Goal: Communication & Community: Answer question/provide support

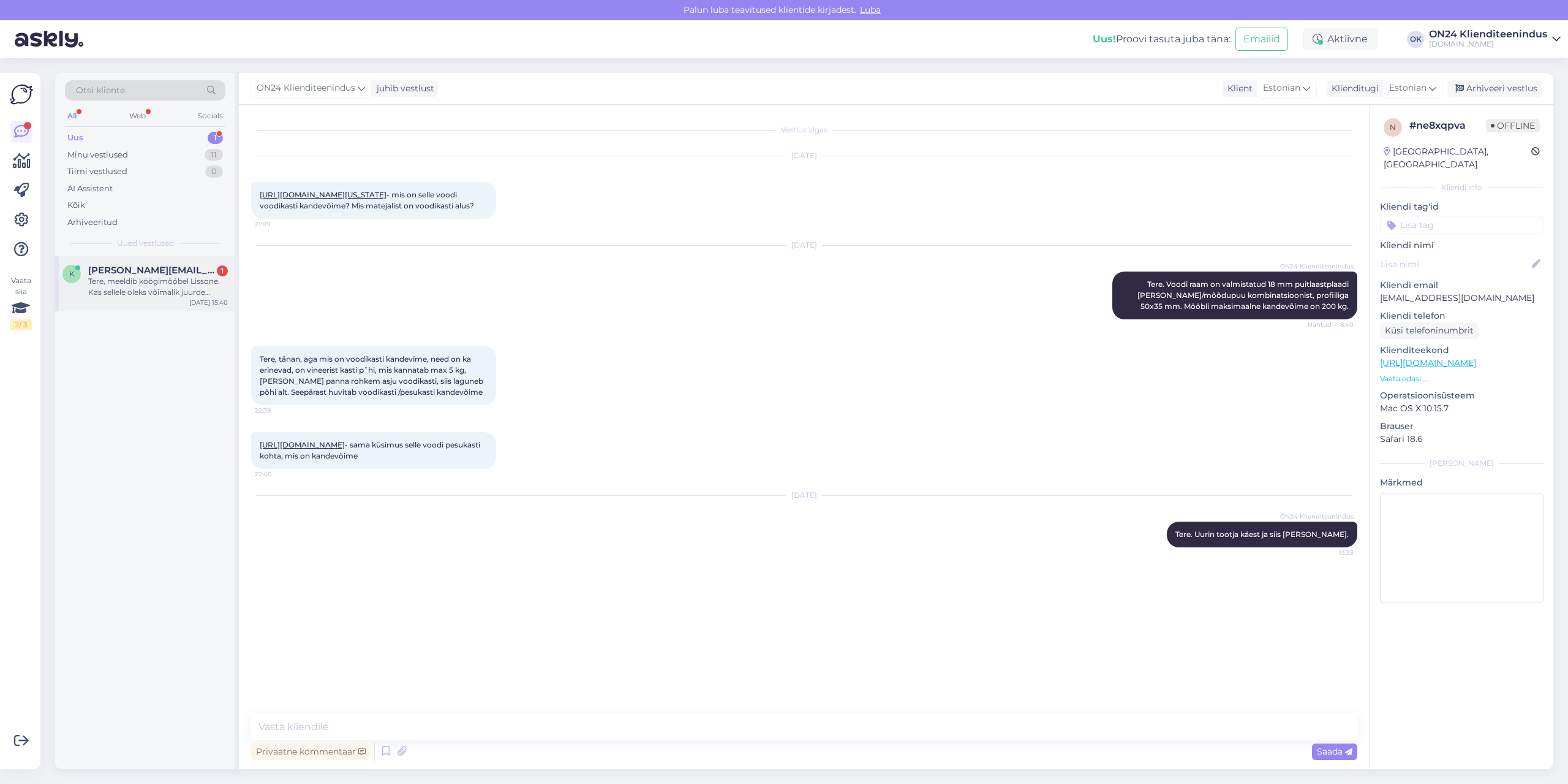
click at [142, 275] on span "[PERSON_NAME][EMAIL_ADDRESS][DOMAIN_NAME]" at bounding box center [152, 270] width 128 height 11
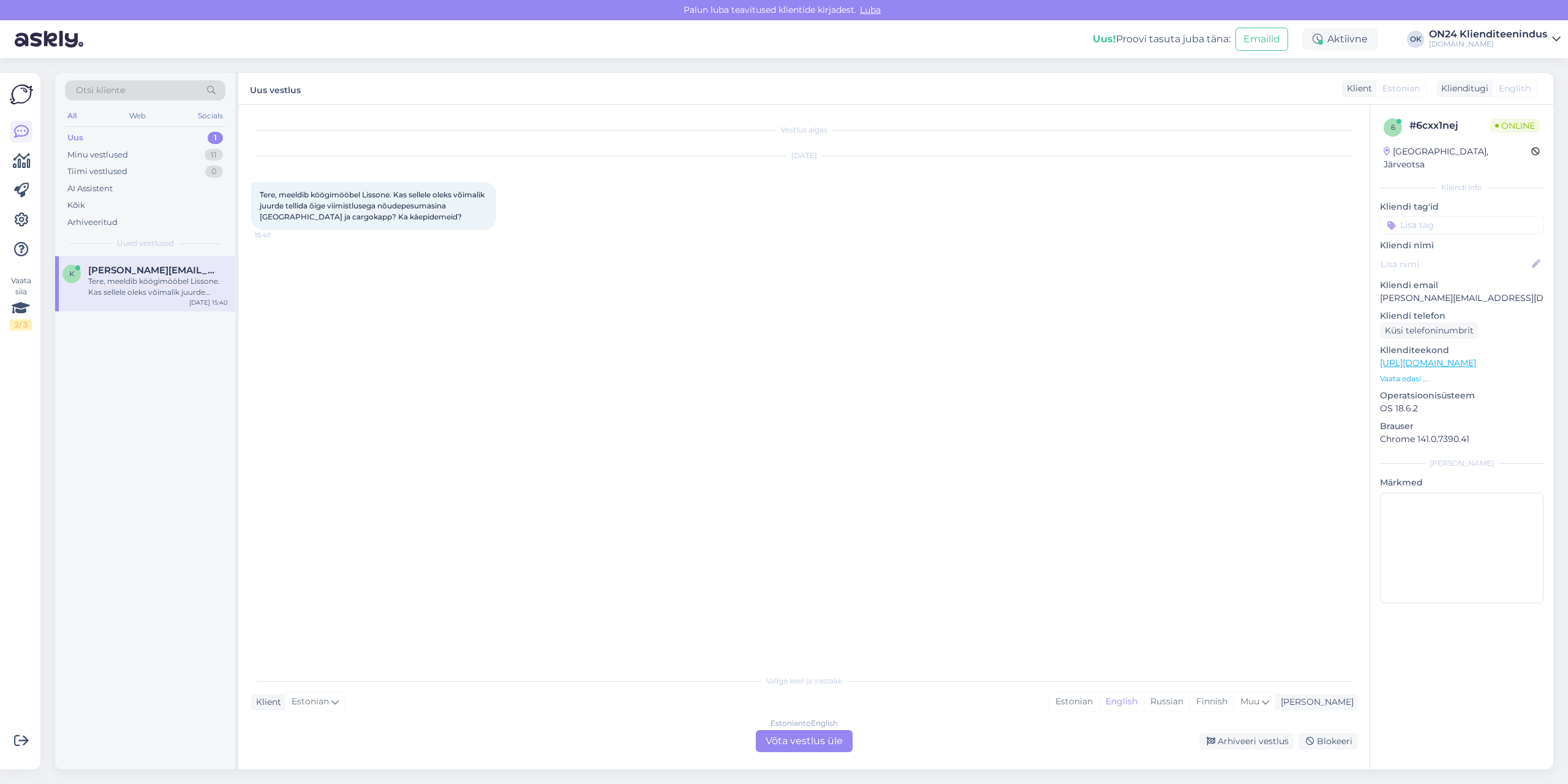
click at [1410, 374] on p "Vaata edasi ..." at bounding box center [1462, 379] width 163 height 11
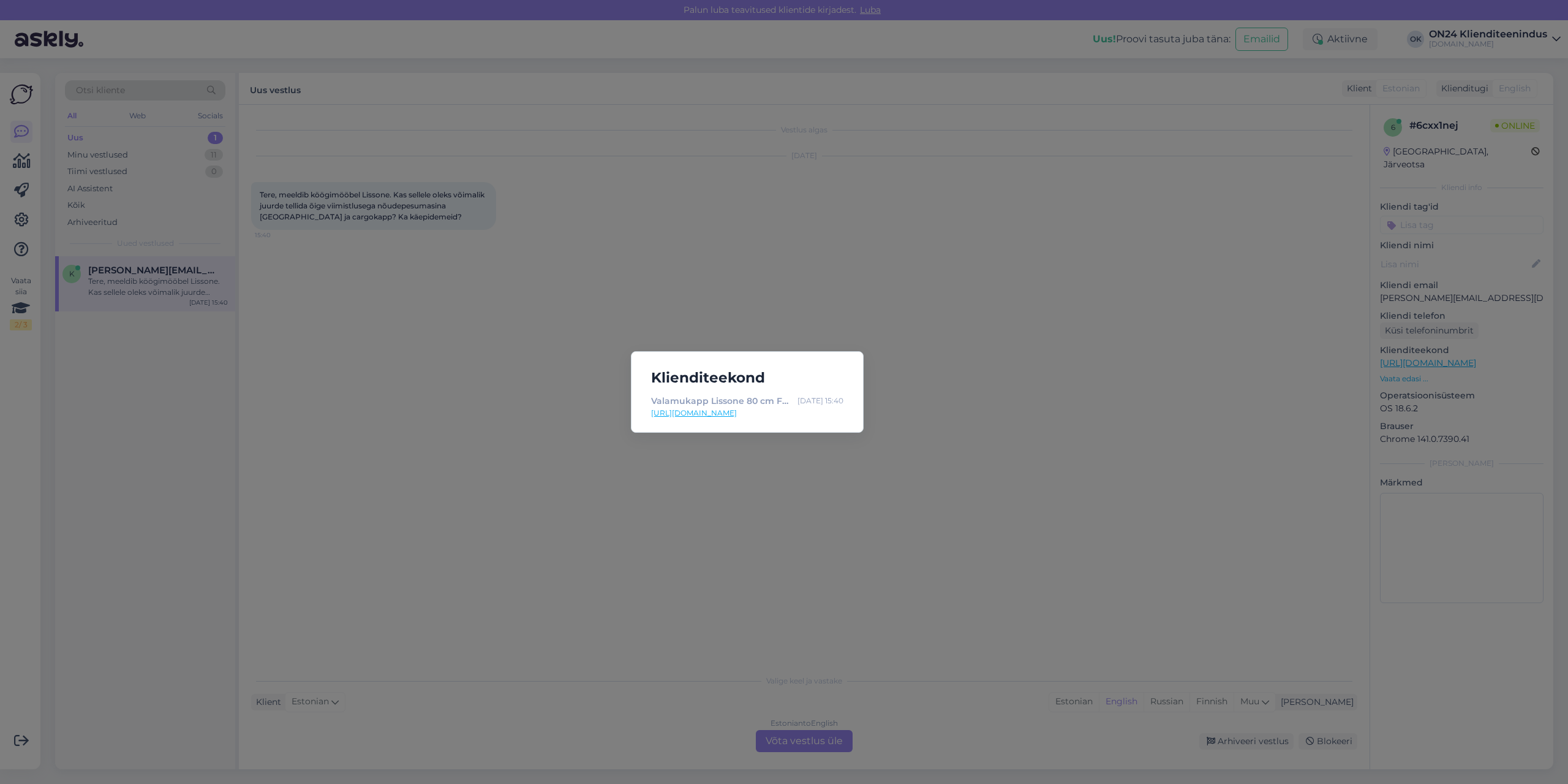
click at [743, 416] on link "[URL][DOMAIN_NAME]" at bounding box center [747, 413] width 192 height 11
click at [534, 300] on div "Klienditeekond Valamukapp Lissone 80 cm FF-479006 - ON24 Home & Living [DATE] 1…" at bounding box center [784, 392] width 1568 height 784
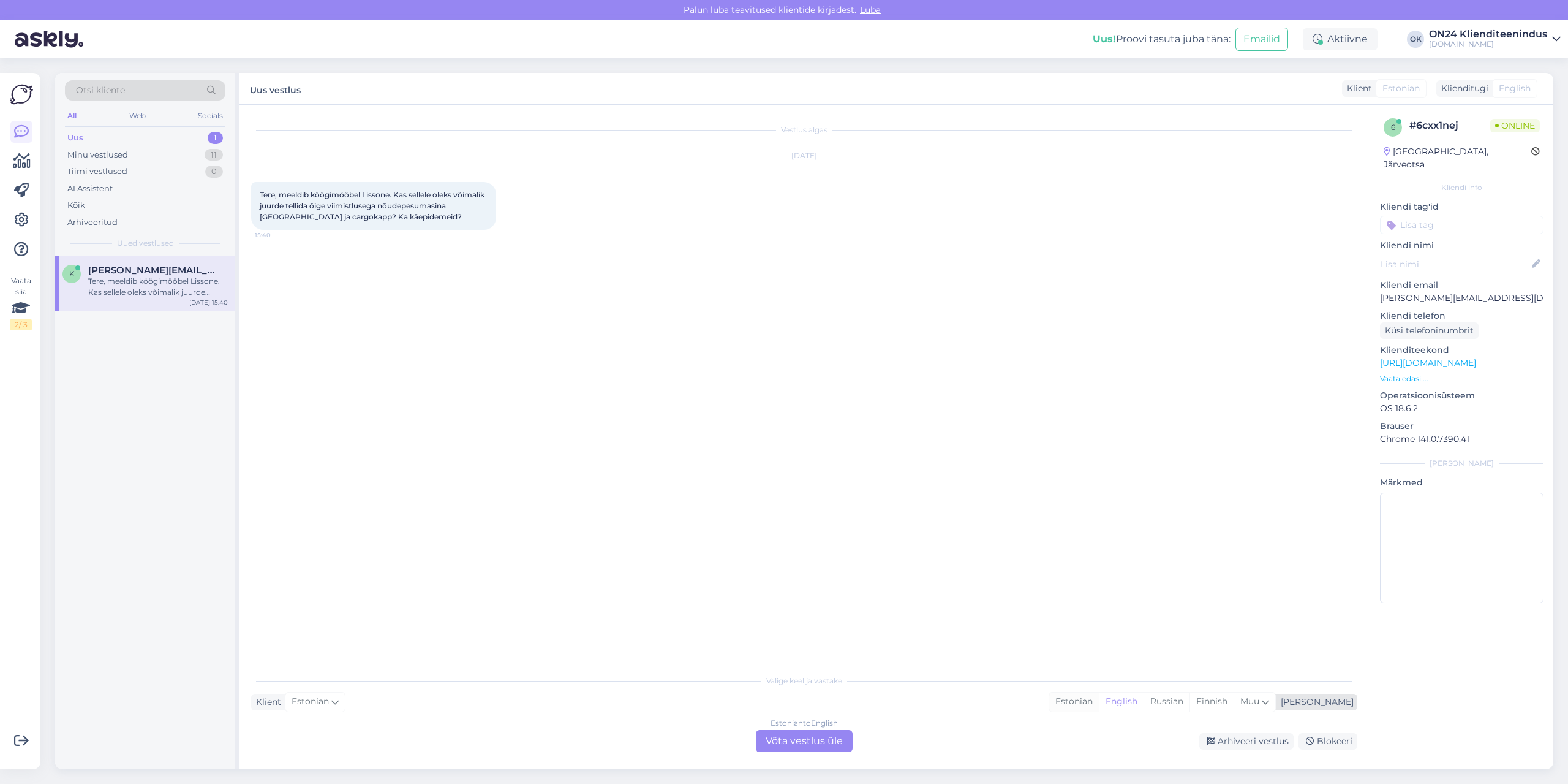
click at [1099, 696] on div "Estonian" at bounding box center [1073, 702] width 50 height 19
click at [842, 740] on div "Estonian to Estonian Võta vestlus üle" at bounding box center [804, 741] width 97 height 23
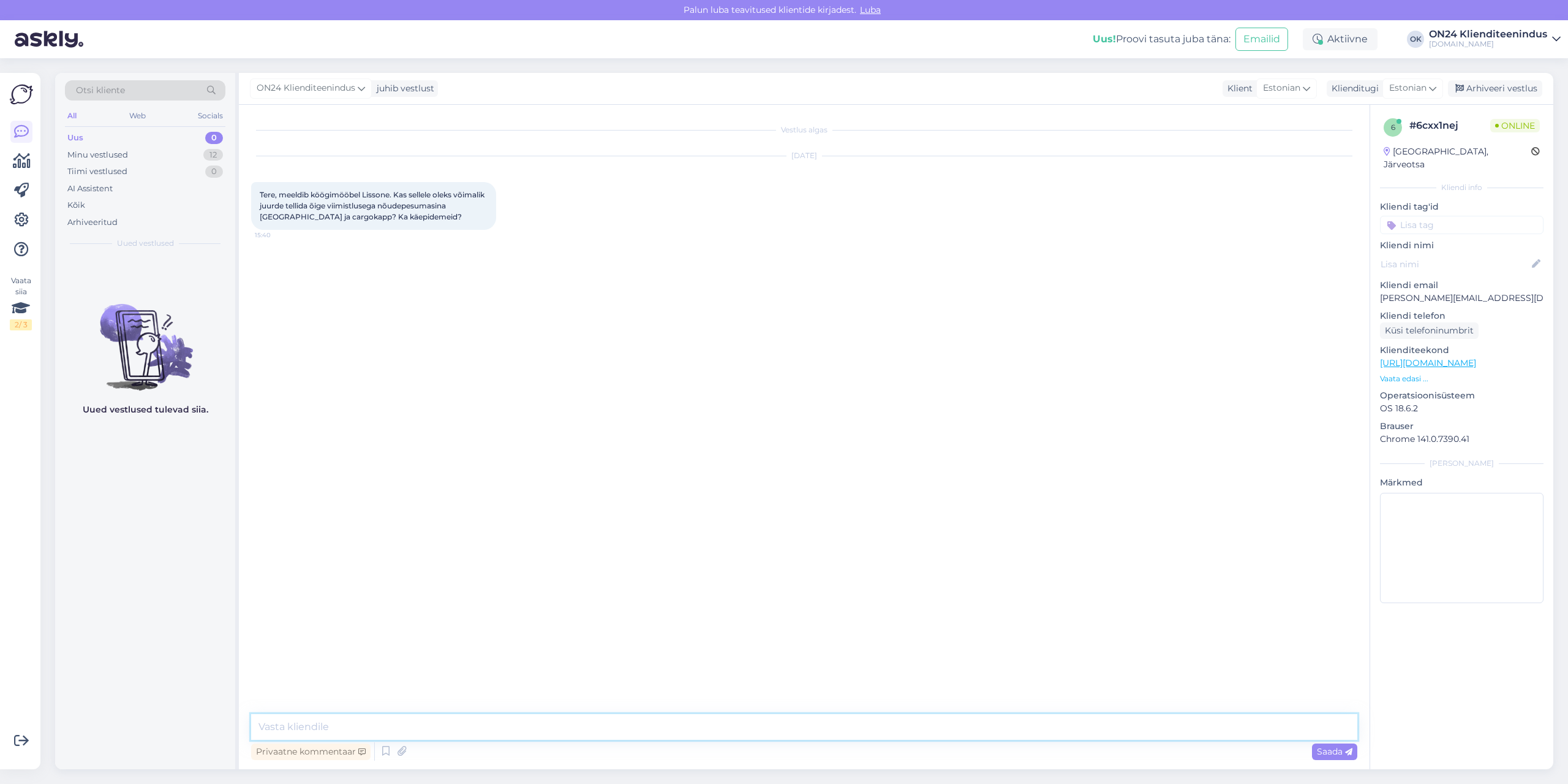
click at [833, 723] on textarea at bounding box center [804, 727] width 1106 height 25
type textarea "Tere. Mis mõõtmetega?"
click at [581, 729] on textarea at bounding box center [804, 727] width 1106 height 25
click at [492, 715] on textarea "Uurin tootjalt ja siis a" at bounding box center [804, 727] width 1106 height 25
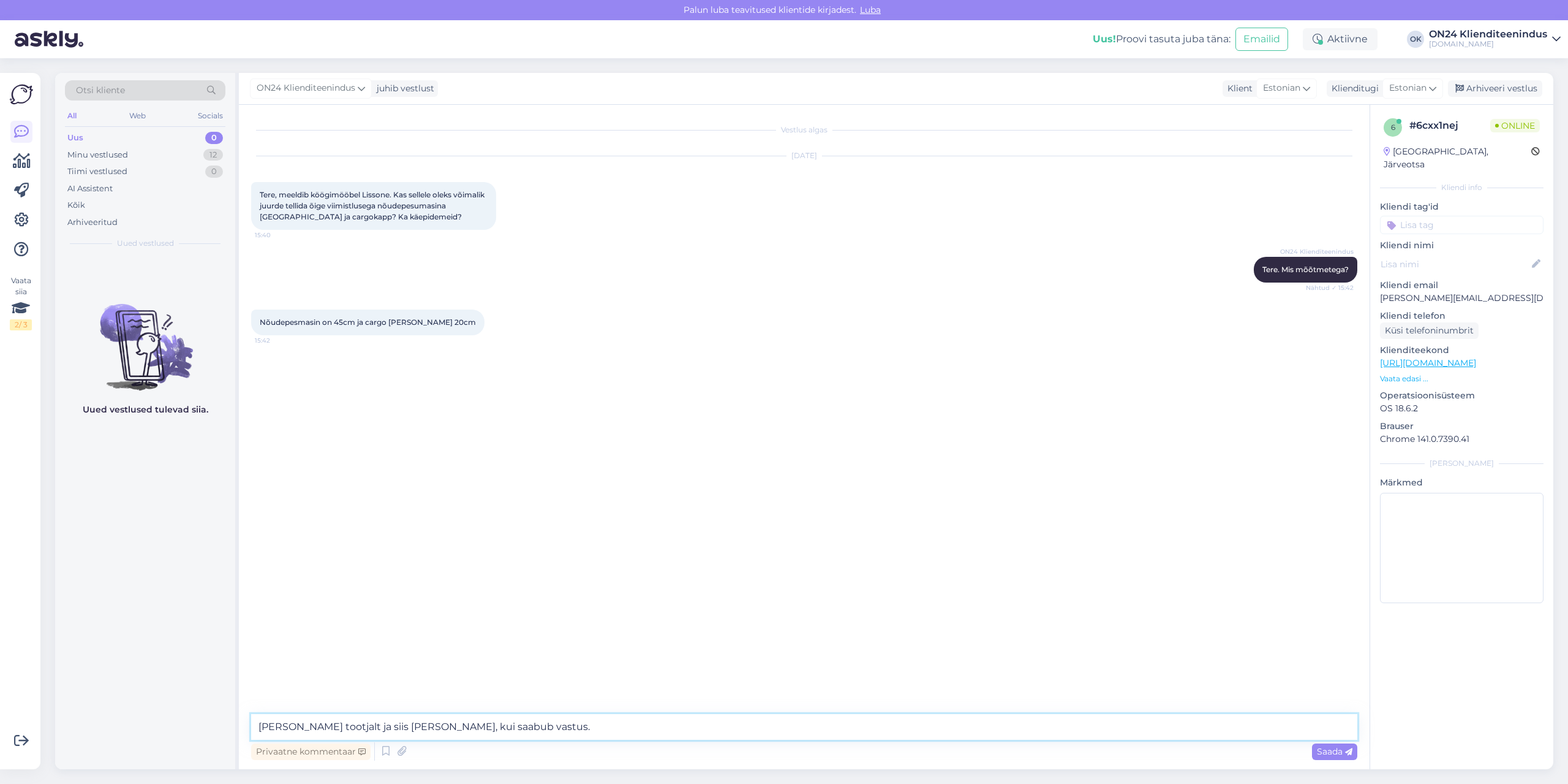
type textarea "[PERSON_NAME] tootjalt ja siis [PERSON_NAME], kui saabub vastus."
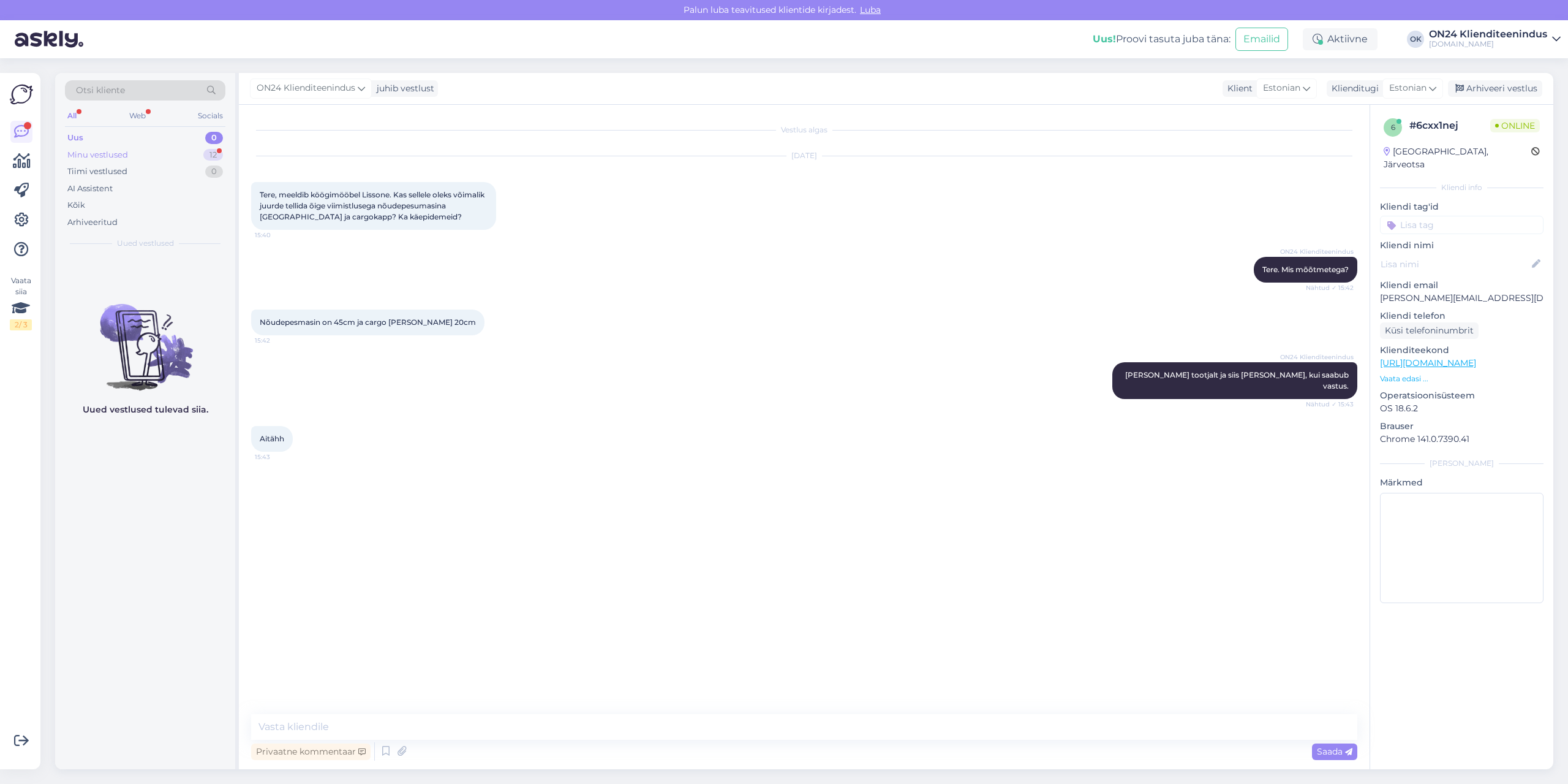
click at [138, 147] on div "Minu vestlused 12" at bounding box center [145, 155] width 160 height 17
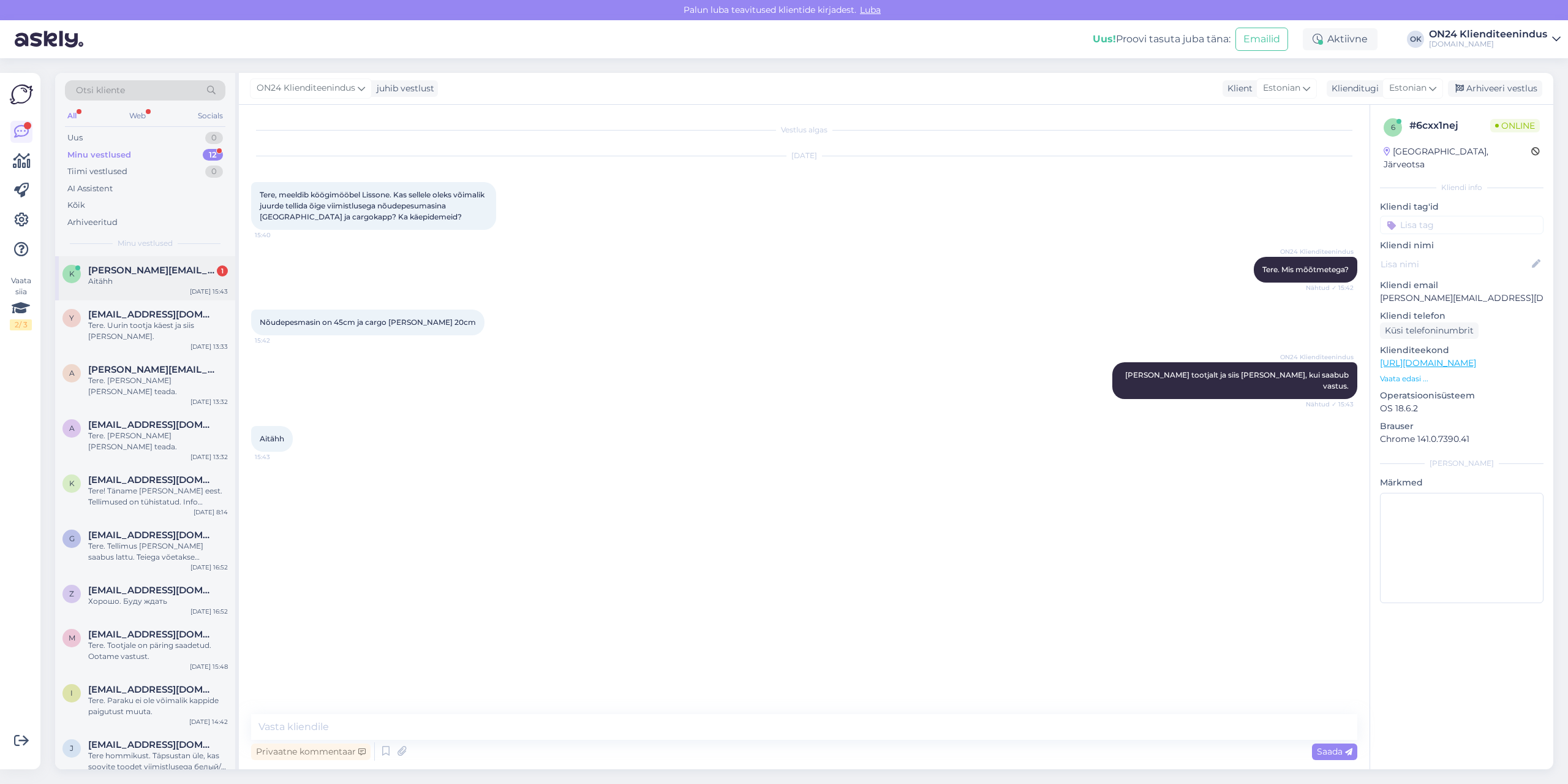
click at [177, 279] on div "Aitähh" at bounding box center [158, 282] width 140 height 11
